Goal: Find specific page/section: Find specific page/section

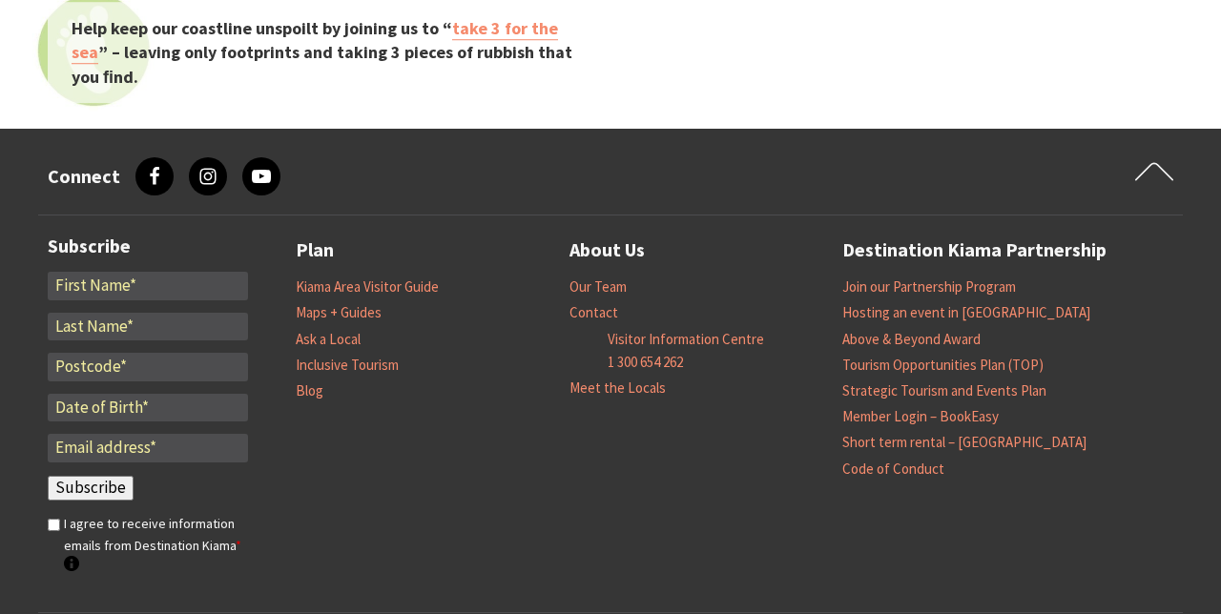
scroll to position [2807, 0]
click at [420, 288] on link "Kiama Area Visitor Guide" at bounding box center [367, 286] width 143 height 19
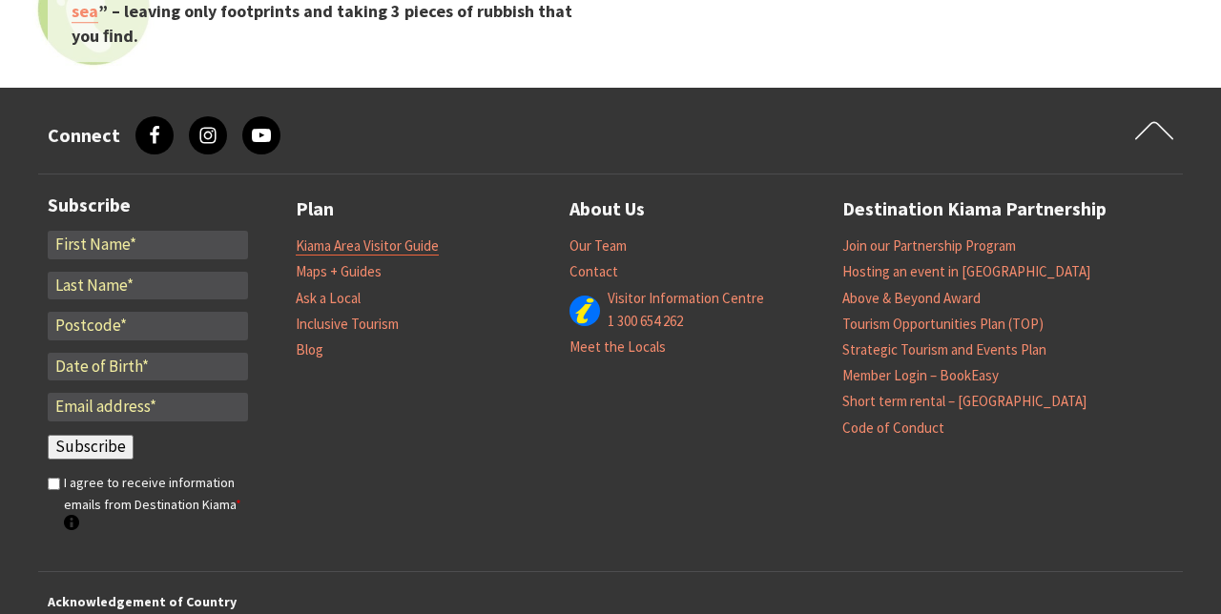
scroll to position [2887, 0]
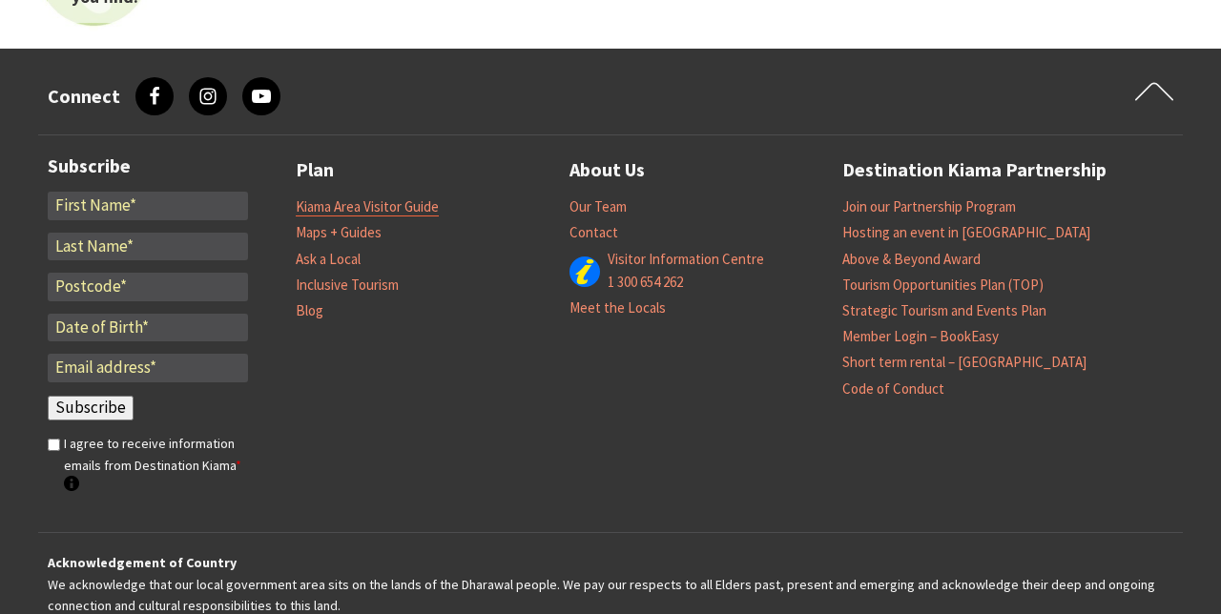
click at [421, 213] on link "Kiama Area Visitor Guide" at bounding box center [367, 206] width 143 height 19
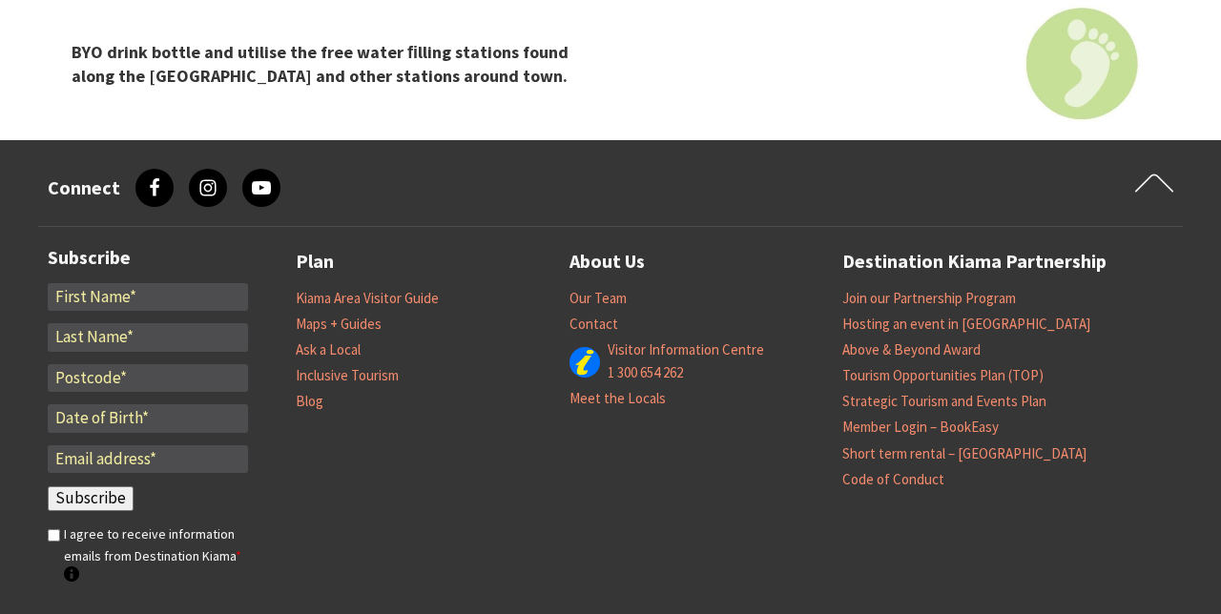
scroll to position [2178, 0]
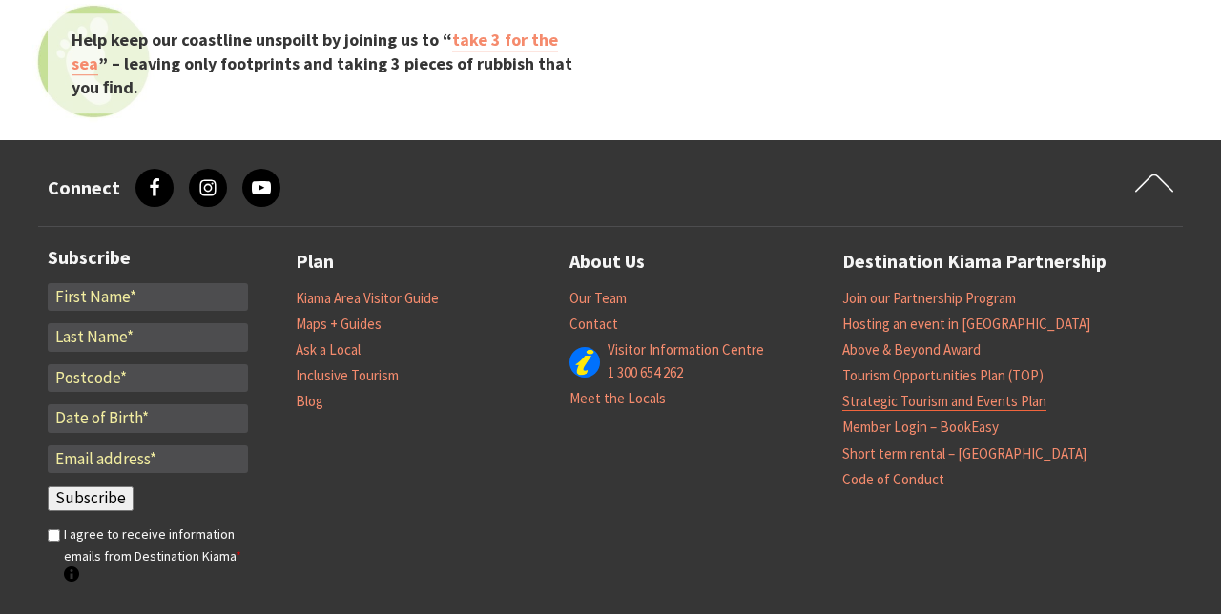
click at [1005, 392] on link "Strategic Tourism and Events Plan" at bounding box center [944, 401] width 204 height 19
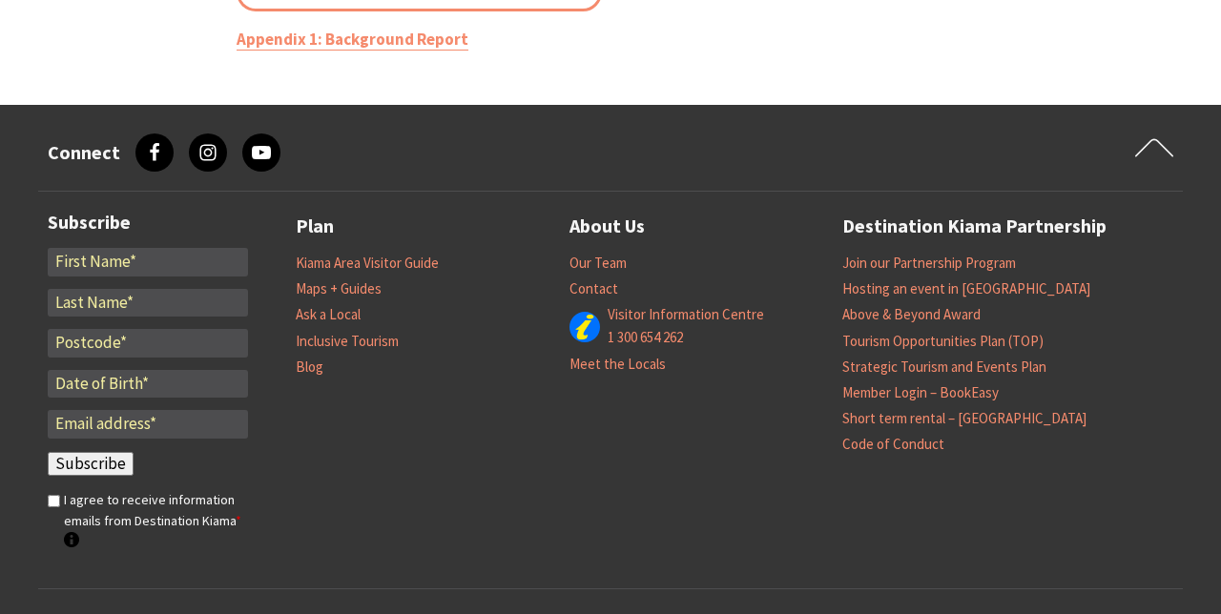
scroll to position [887, 0]
